Goal: Transaction & Acquisition: Purchase product/service

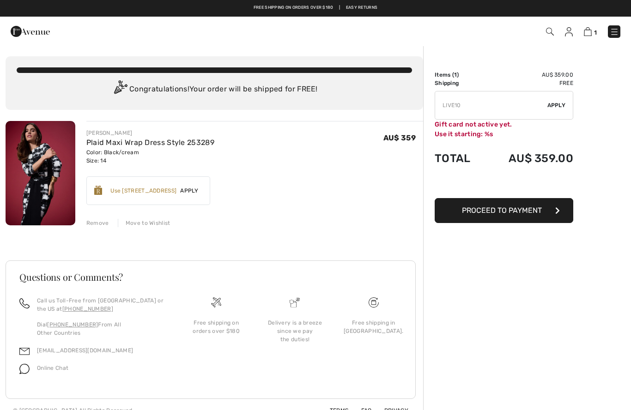
click at [547, 31] on img at bounding box center [550, 32] width 8 height 8
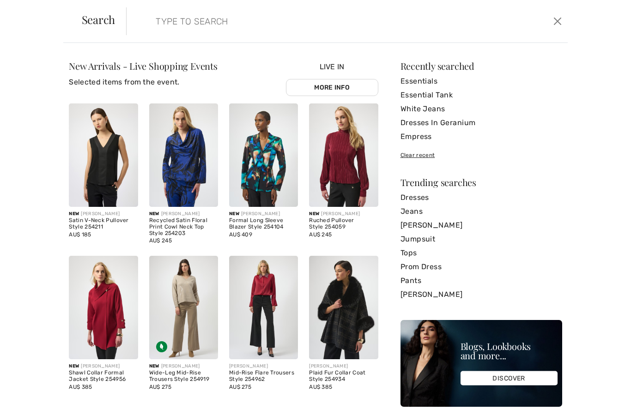
click at [295, 29] on input "search" at bounding box center [299, 21] width 301 height 28
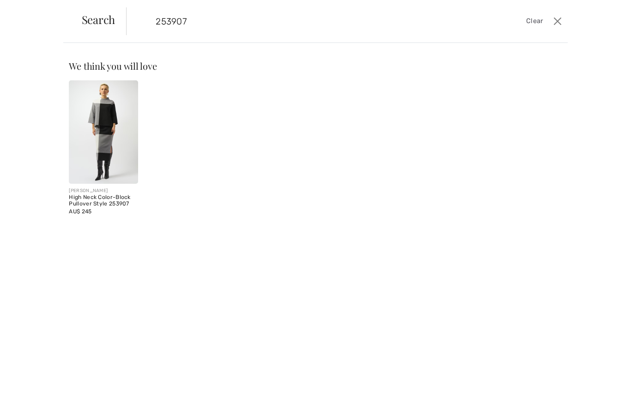
type input "253907"
click at [95, 117] on img at bounding box center [103, 131] width 69 height 103
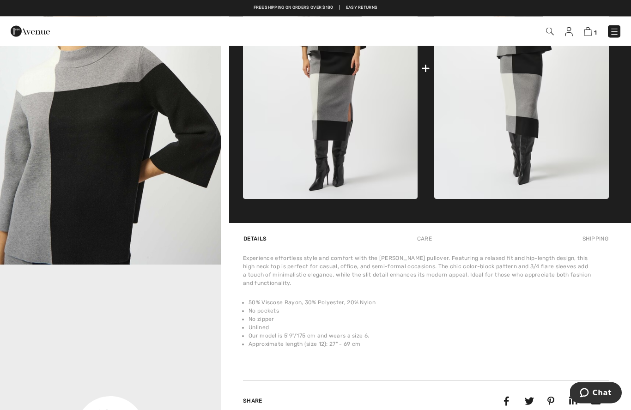
scroll to position [493, 0]
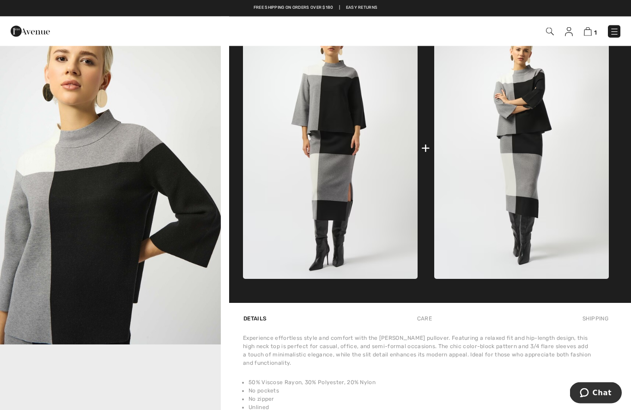
click at [72, 185] on img "2 / 6" at bounding box center [110, 179] width 221 height 331
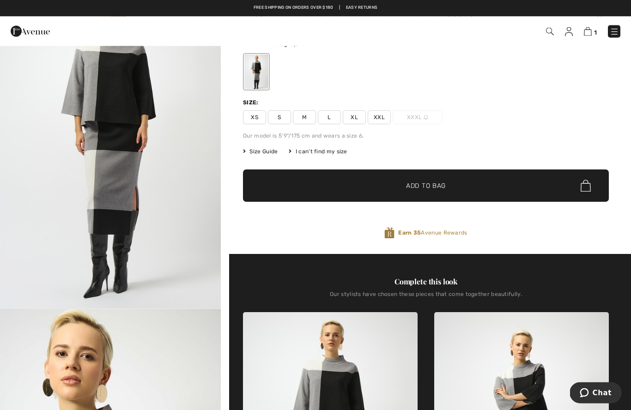
scroll to position [28, 0]
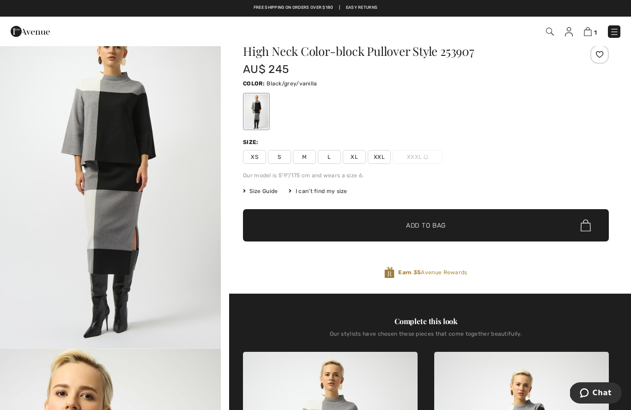
click at [264, 191] on span "Size Guide" at bounding box center [260, 191] width 35 height 8
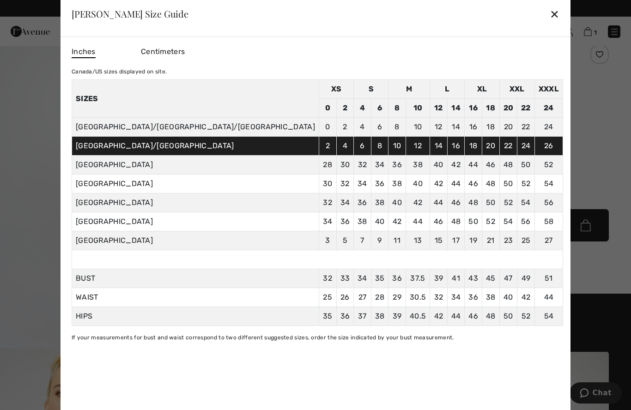
click at [549, 9] on div "✕" at bounding box center [554, 13] width 10 height 19
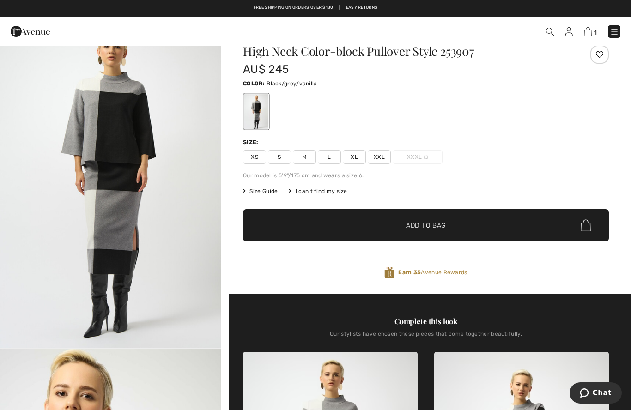
click at [331, 156] on span "L" at bounding box center [329, 157] width 23 height 14
click at [395, 226] on span "✔ Added to Bag" at bounding box center [412, 226] width 56 height 10
